Goal: Find contact information: Find contact information

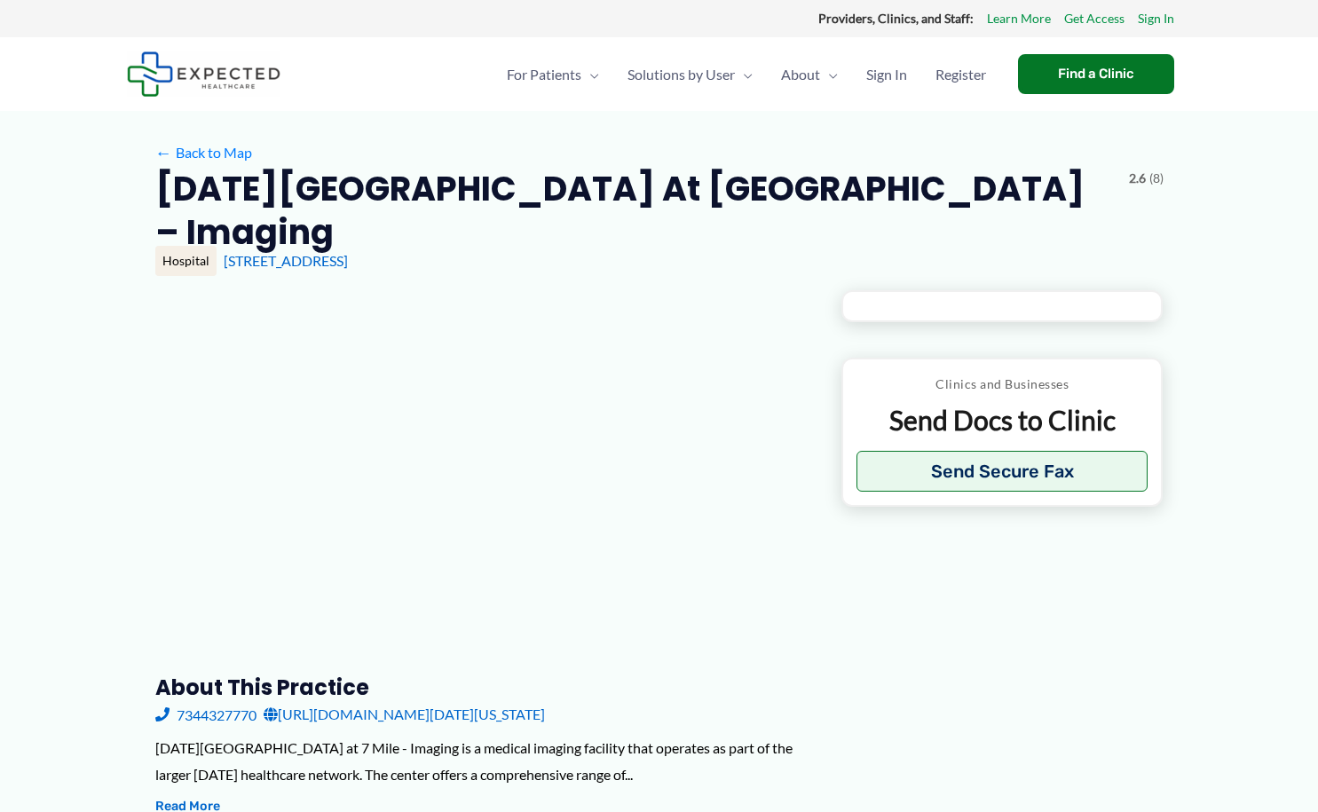
type input "**********"
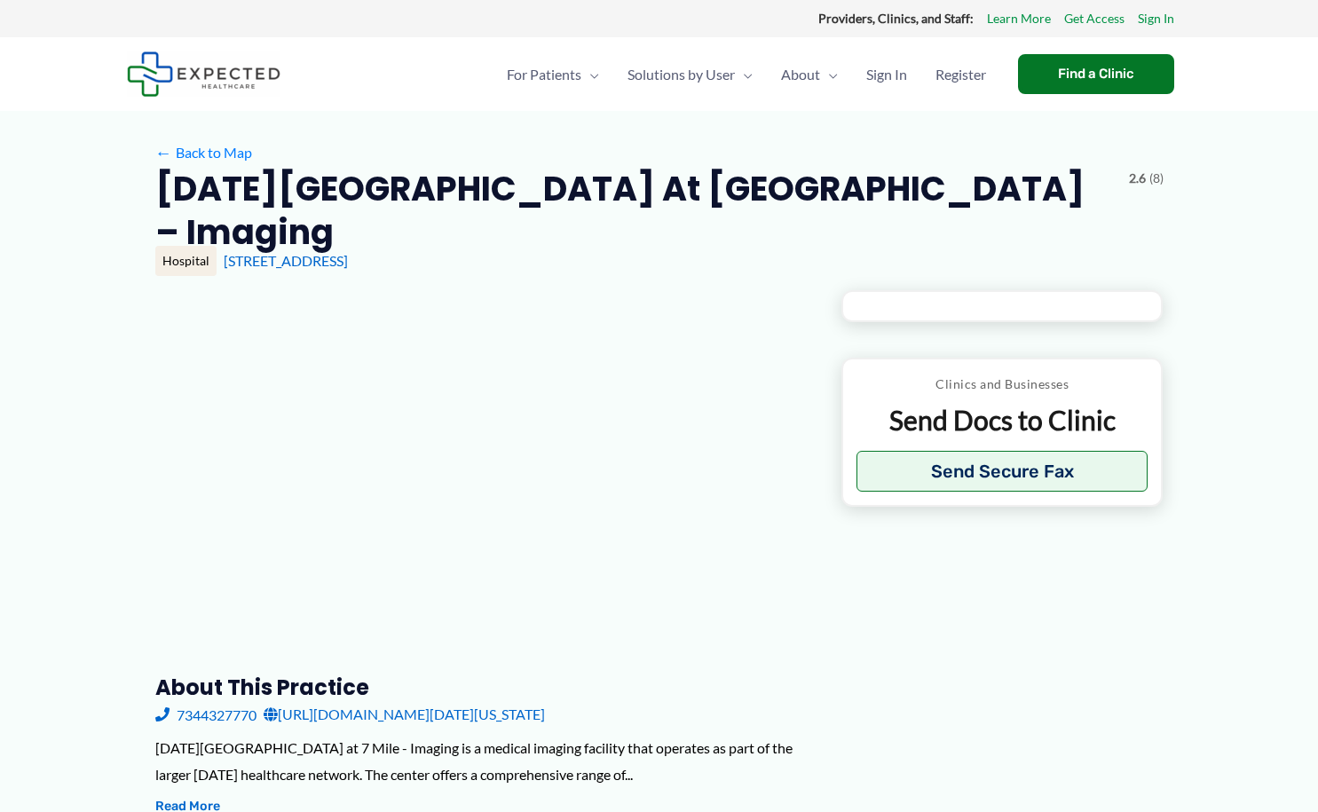
type input "**********"
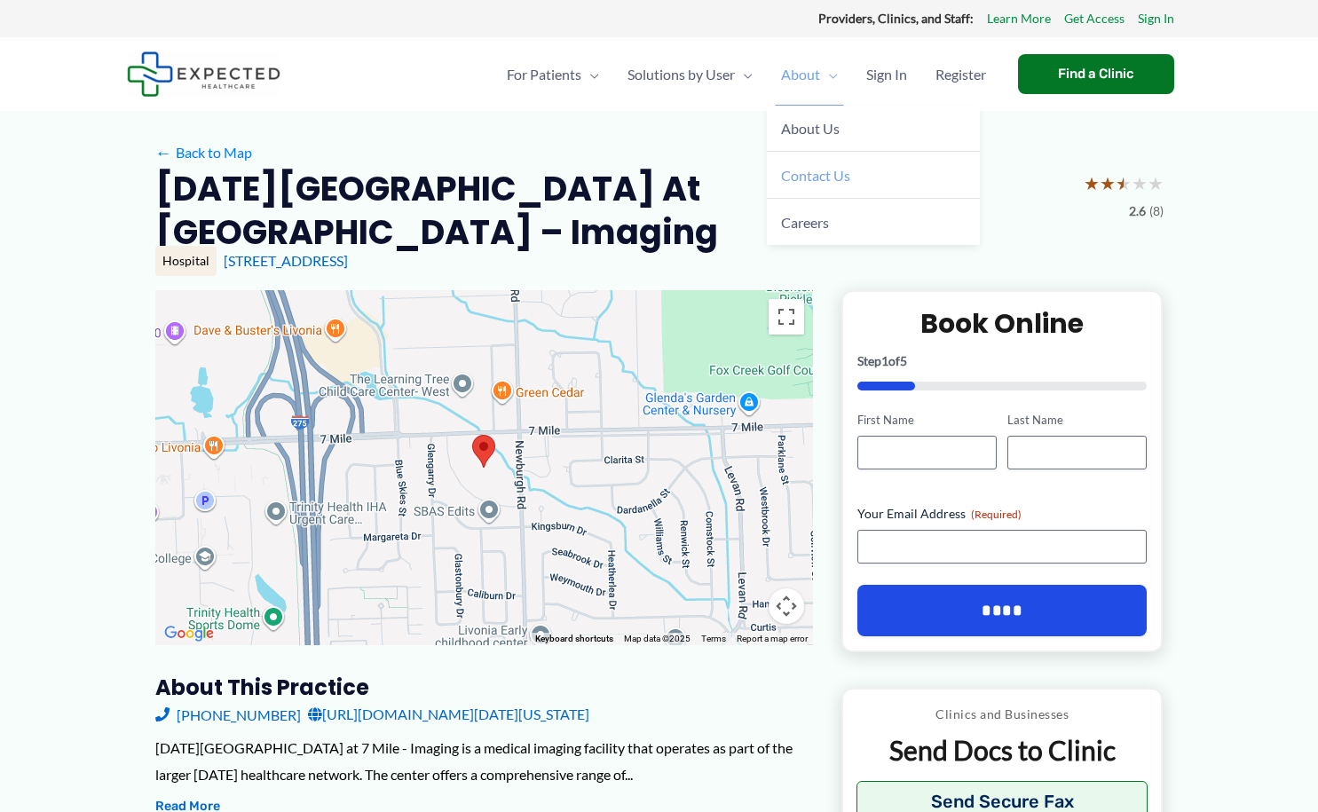
click at [805, 179] on span "Contact Us" at bounding box center [815, 175] width 69 height 17
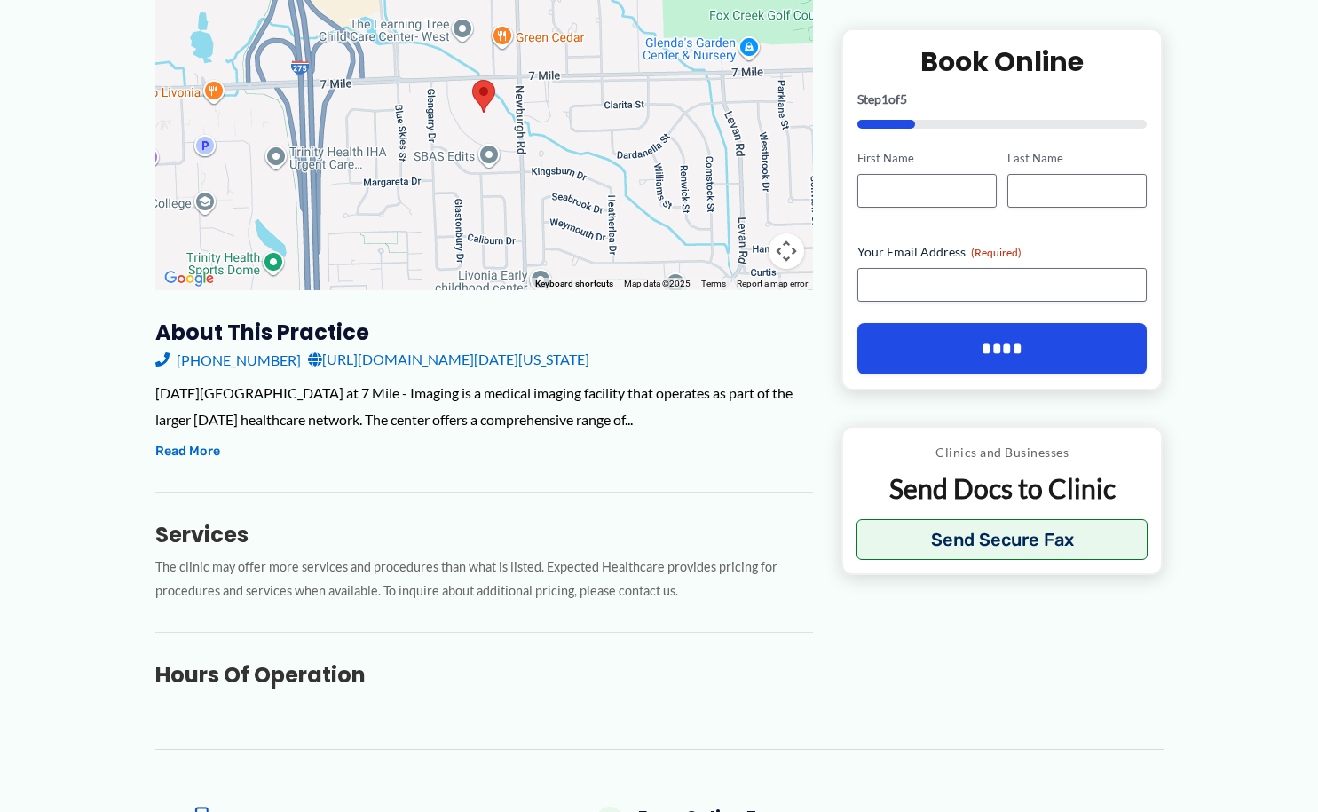
scroll to position [444, 0]
